Goal: Book appointment/travel/reservation

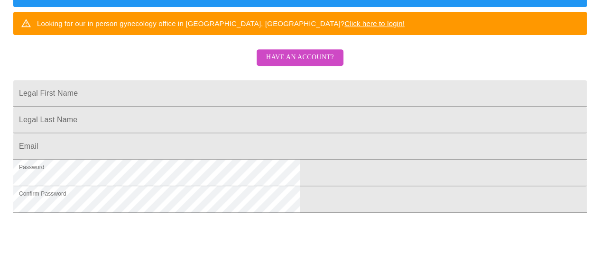
drag, startPoint x: 606, startPoint y: 43, endPoint x: 600, endPoint y: 123, distance: 80.4
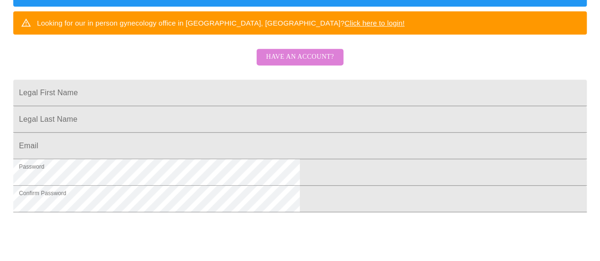
click at [304, 63] on span "Have an account?" at bounding box center [300, 57] width 68 height 12
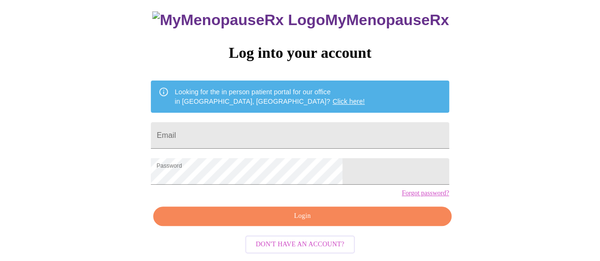
scroll to position [73, 0]
click at [228, 122] on input "Email" at bounding box center [300, 135] width 298 height 27
type input "houserinis@yahoo.com"
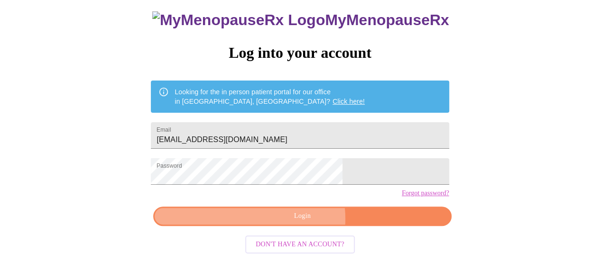
click at [289, 223] on span "Login" at bounding box center [302, 217] width 276 height 12
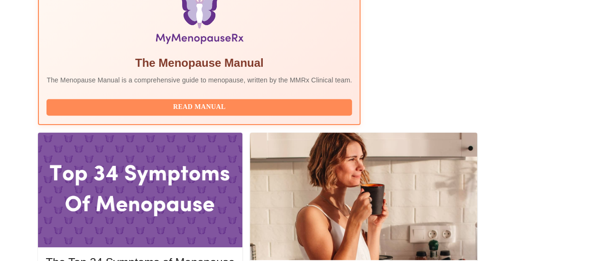
scroll to position [341, 0]
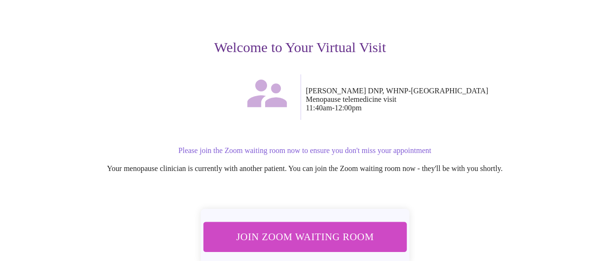
scroll to position [134, 0]
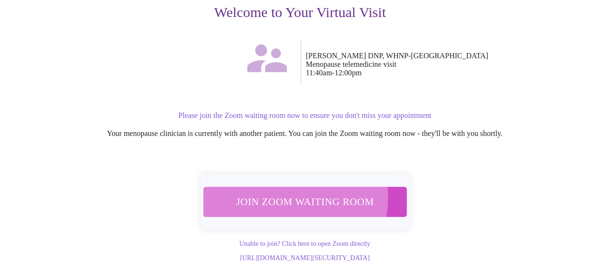
click at [283, 193] on span "Join Zoom Waiting Room" at bounding box center [304, 202] width 179 height 18
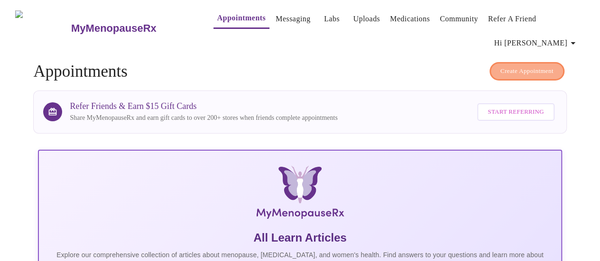
click at [525, 66] on span "Create Appointment" at bounding box center [527, 71] width 53 height 11
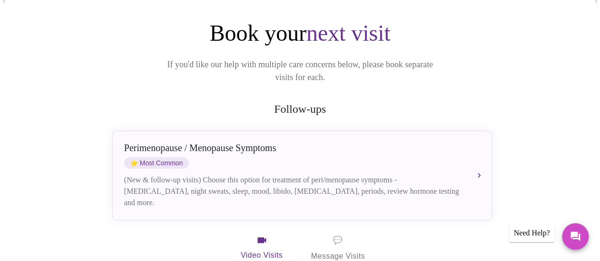
scroll to position [83, 0]
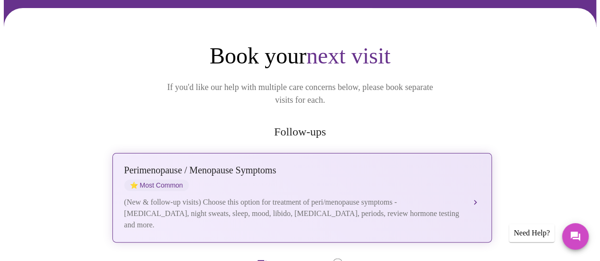
click at [467, 166] on div "[MEDICAL_DATA] / Menopause Symptoms ⭐ Most Common (New & follow-up visits) Choo…" at bounding box center [302, 198] width 356 height 66
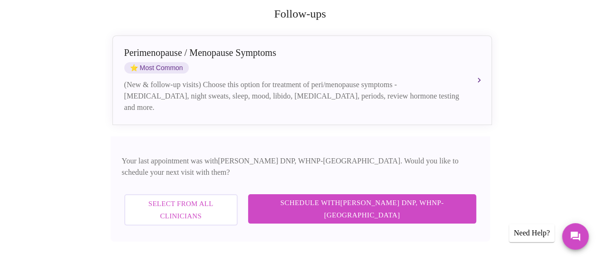
click at [415, 197] on span "Schedule with [PERSON_NAME] DNP, WHNP-BC" at bounding box center [362, 209] width 209 height 25
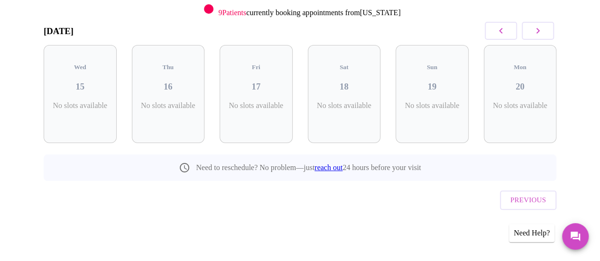
scroll to position [111, 0]
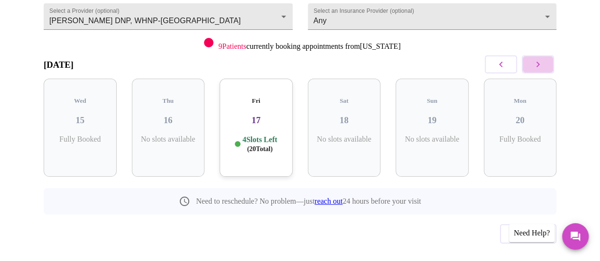
click at [538, 57] on button "button" at bounding box center [538, 65] width 32 height 18
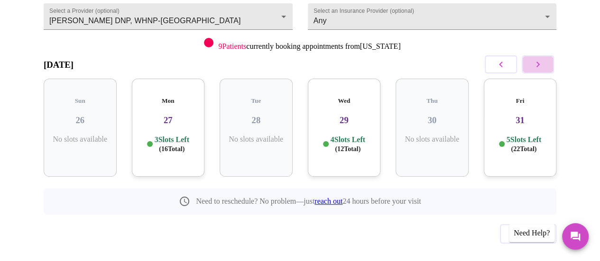
click at [538, 57] on button "button" at bounding box center [538, 65] width 32 height 18
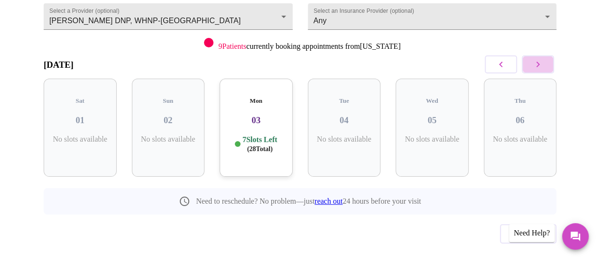
click at [538, 57] on button "button" at bounding box center [538, 65] width 32 height 18
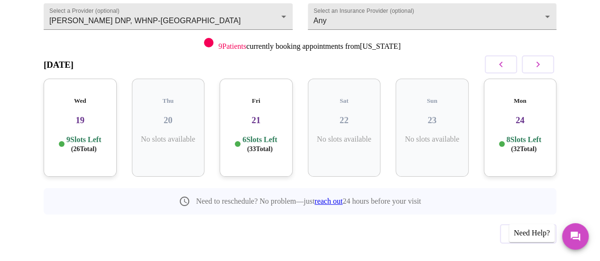
click at [503, 59] on icon "button" at bounding box center [500, 64] width 11 height 11
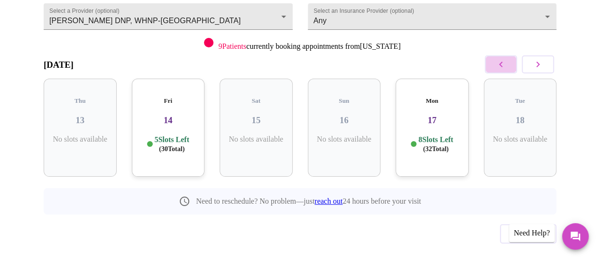
click at [503, 59] on icon "button" at bounding box center [500, 64] width 11 height 11
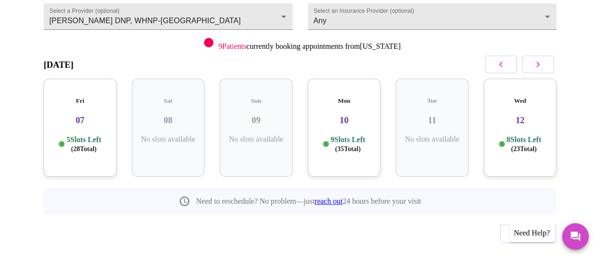
click at [544, 59] on icon "button" at bounding box center [537, 64] width 11 height 11
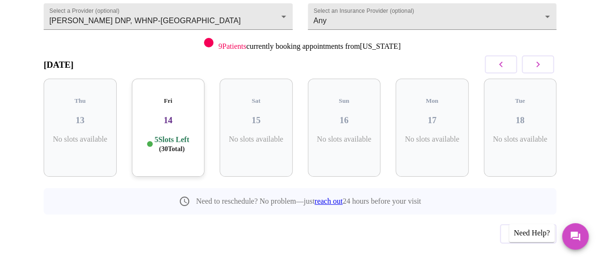
click at [544, 59] on icon "button" at bounding box center [537, 64] width 11 height 11
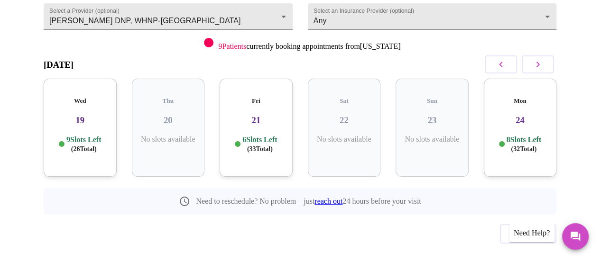
click at [544, 59] on icon "button" at bounding box center [537, 64] width 11 height 11
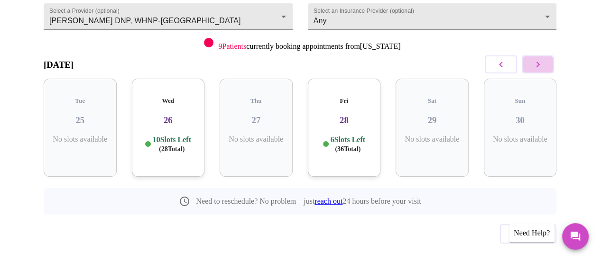
click at [544, 59] on icon "button" at bounding box center [537, 64] width 11 height 11
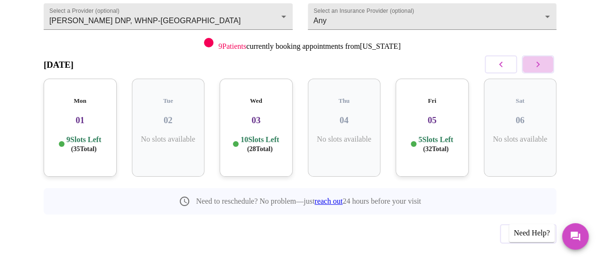
click at [544, 59] on icon "button" at bounding box center [537, 64] width 11 height 11
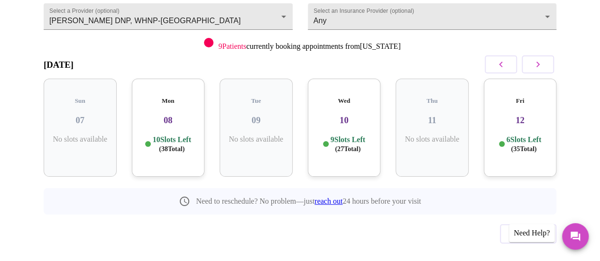
click at [544, 59] on icon "button" at bounding box center [537, 64] width 11 height 11
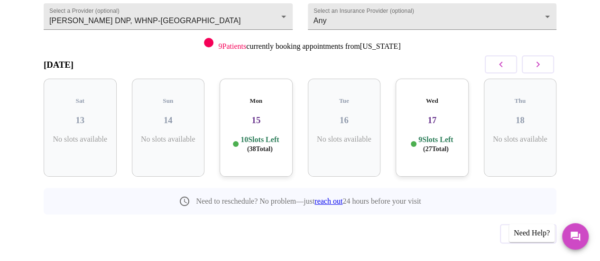
click at [255, 146] on span "( 38 Total)" at bounding box center [260, 149] width 26 height 7
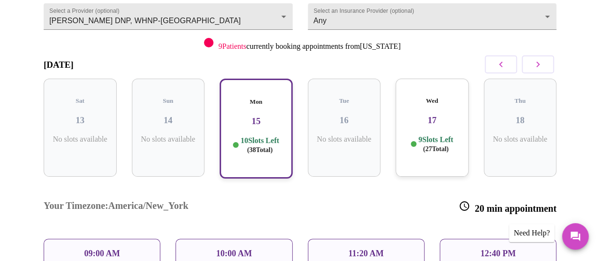
click at [97, 249] on p "09:00 AM" at bounding box center [102, 254] width 36 height 10
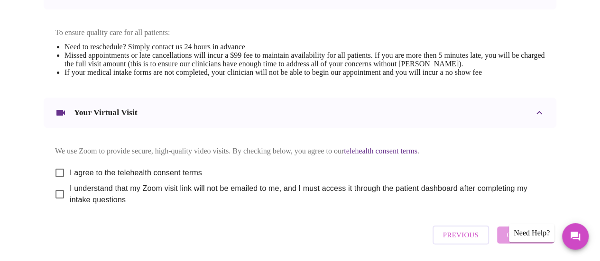
scroll to position [399, 0]
click at [54, 167] on input "I agree to the telehealth consent terms" at bounding box center [60, 173] width 20 height 20
checkbox input "true"
click at [56, 193] on input "I understand that my Zoom visit link will not be emailed to me, and I must acce…" at bounding box center [60, 194] width 20 height 20
checkbox input "true"
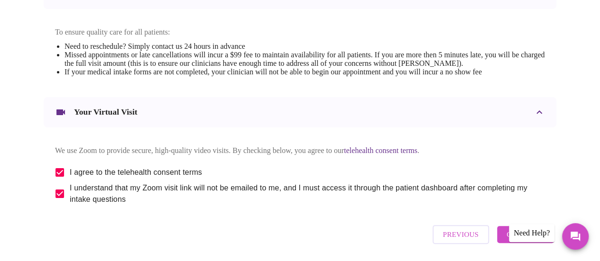
scroll to position [429, 0]
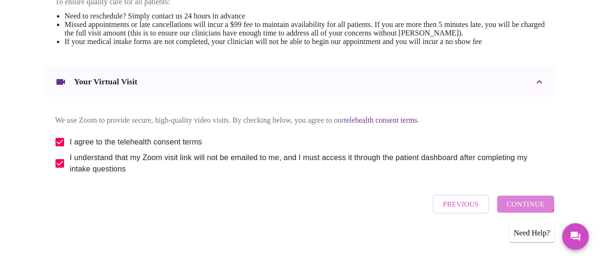
click at [516, 202] on span "Continue" at bounding box center [526, 204] width 38 height 12
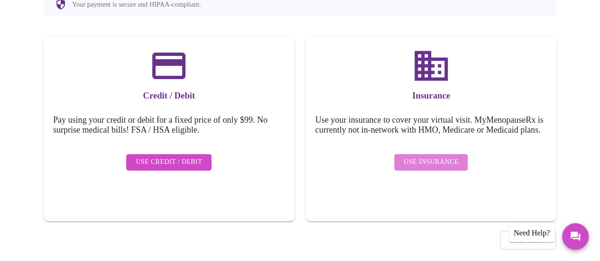
click at [440, 157] on span "Use Insurance" at bounding box center [431, 163] width 55 height 12
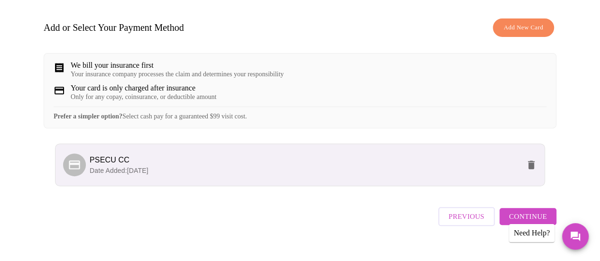
scroll to position [150, 0]
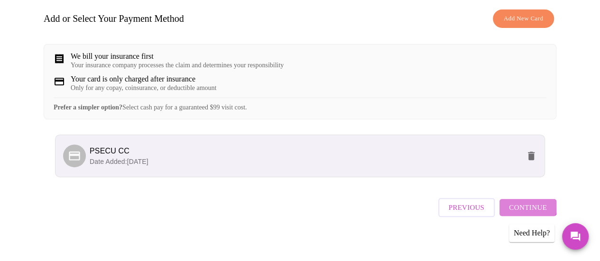
click at [532, 204] on span "Continue" at bounding box center [528, 208] width 38 height 12
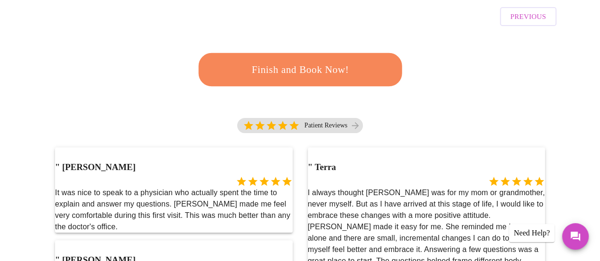
scroll to position [213, 0]
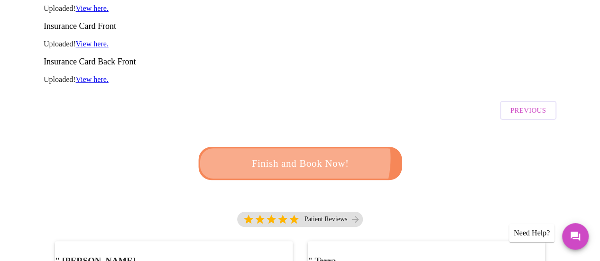
click at [293, 155] on span "Finish and Book Now!" at bounding box center [300, 164] width 177 height 18
